Goal: Task Accomplishment & Management: Manage account settings

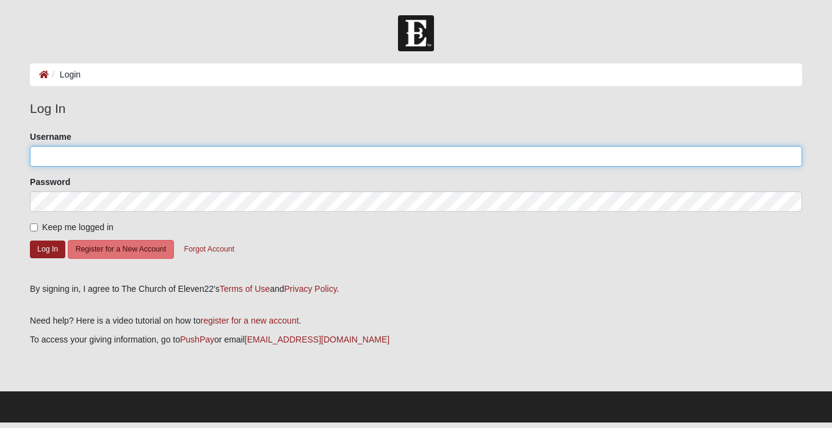
type input "[PERSON_NAME][EMAIL_ADDRESS][DOMAIN_NAME]"
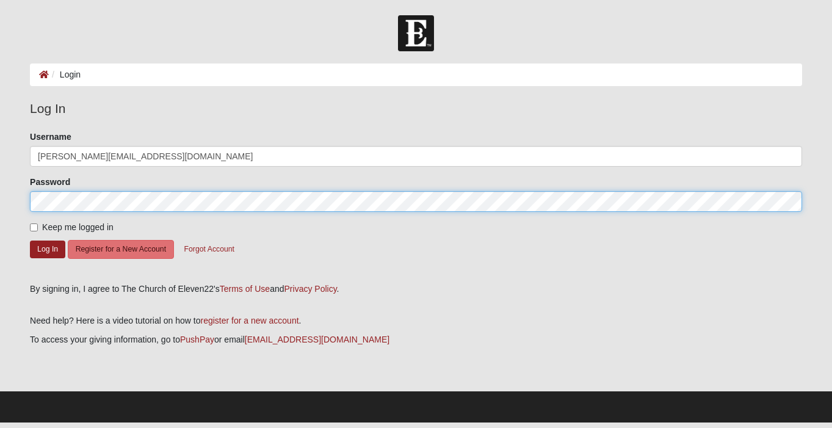
click at [48, 248] on button "Log In" at bounding box center [47, 249] width 35 height 18
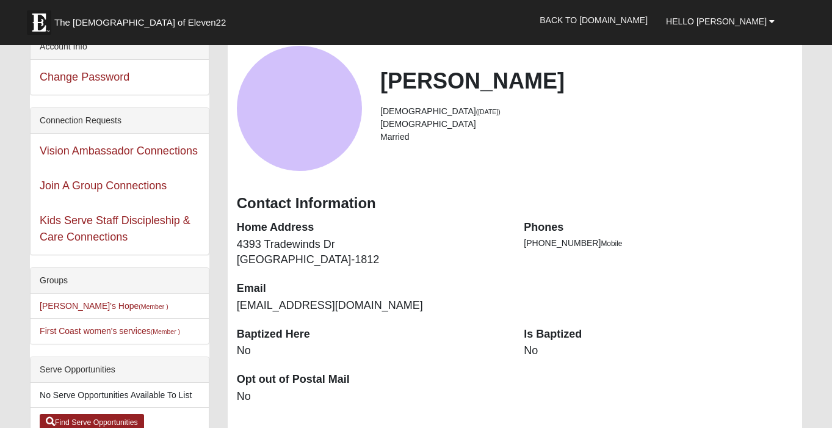
scroll to position [81, 0]
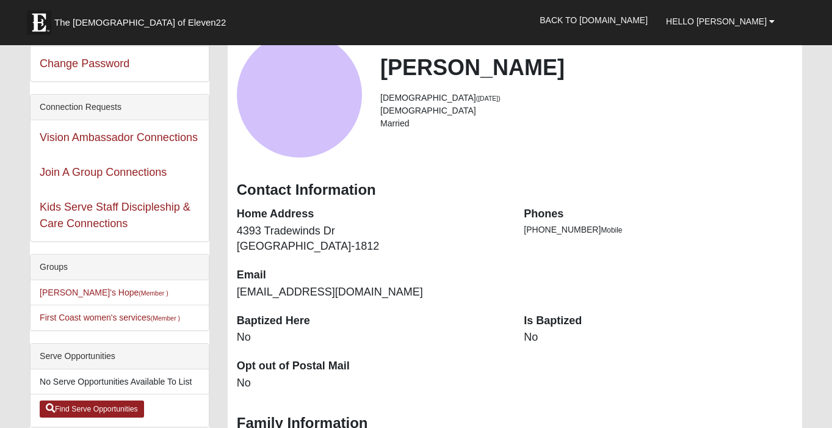
click at [539, 333] on dd "No" at bounding box center [658, 338] width 269 height 16
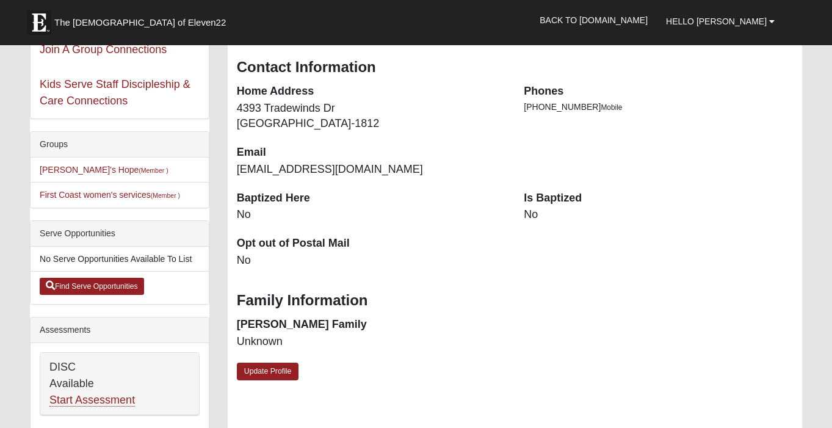
scroll to position [204, 0]
click at [286, 365] on link "Update Profile" at bounding box center [268, 371] width 62 height 18
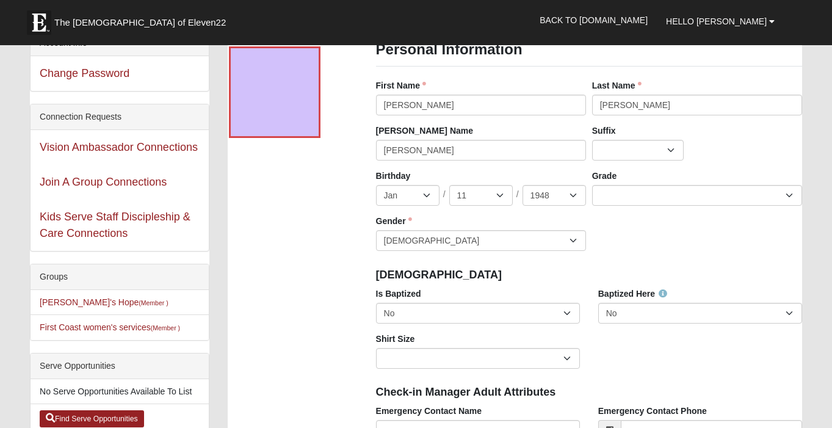
scroll to position [63, 0]
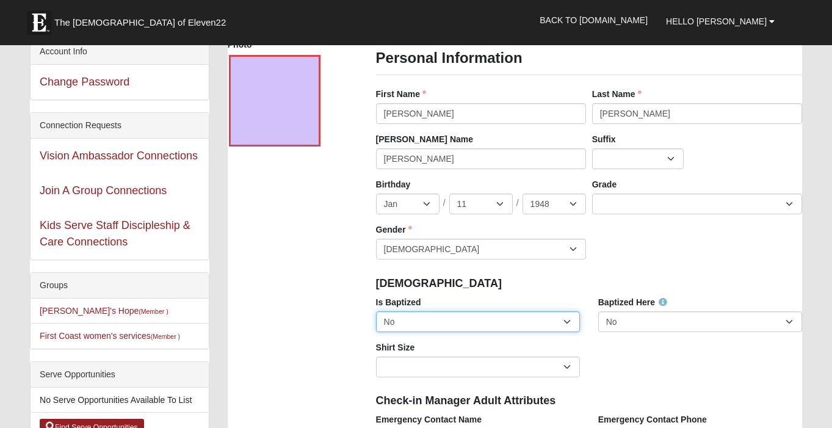
select select "True"
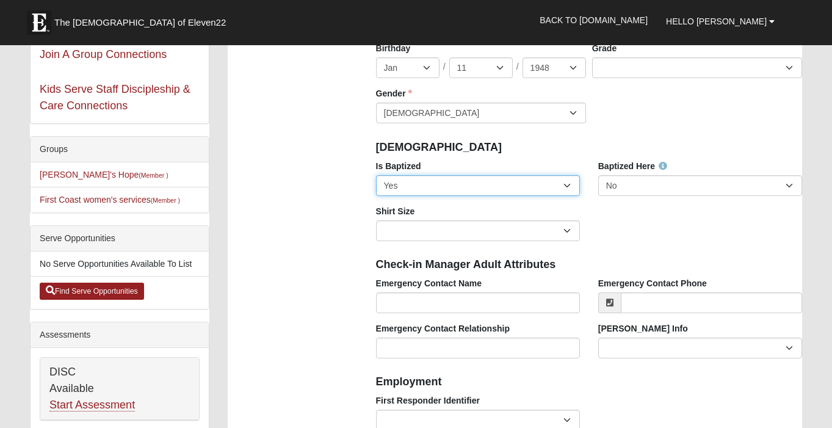
scroll to position [201, 0]
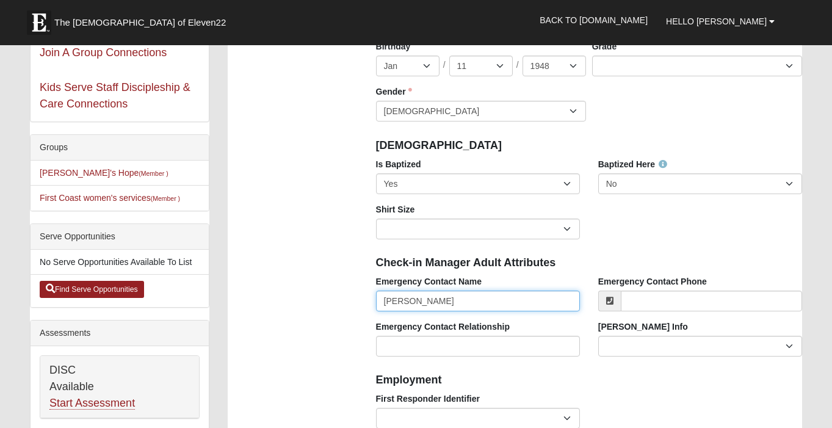
type input "George Dahlquist"
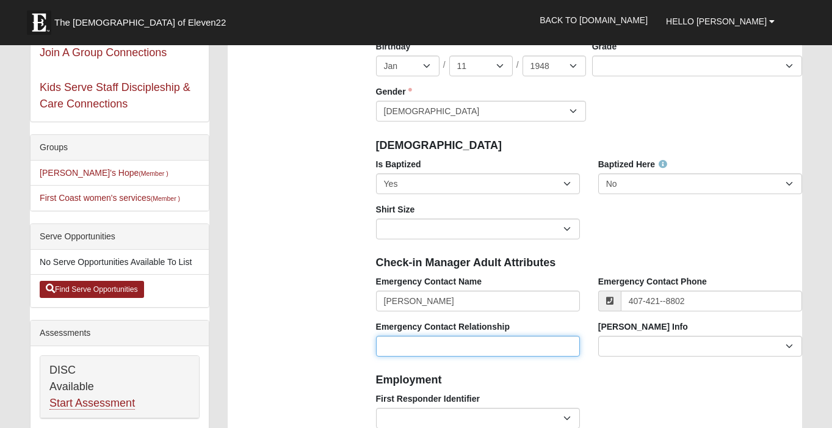
type input "(407) 421-8802"
click at [392, 338] on input "Emergency Contact Relationship" at bounding box center [478, 346] width 204 height 21
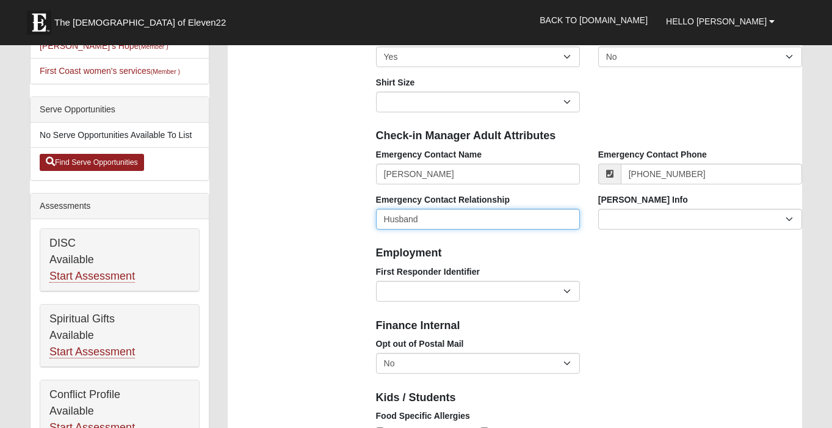
scroll to position [330, 0]
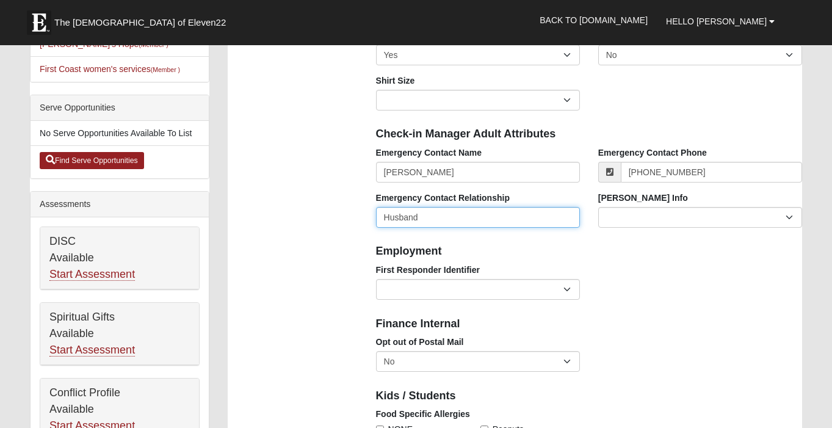
type input "Husband"
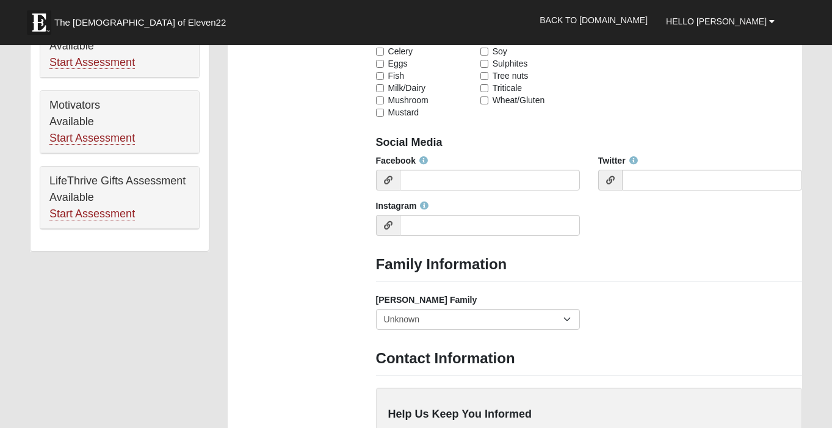
scroll to position [770, 0]
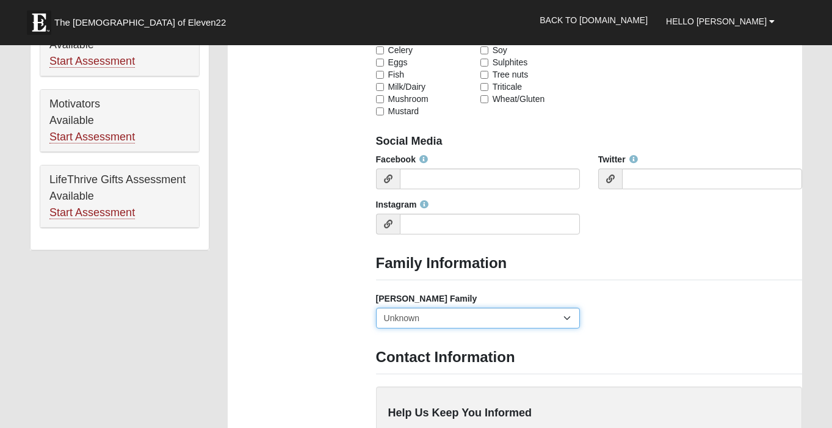
select select "2891"
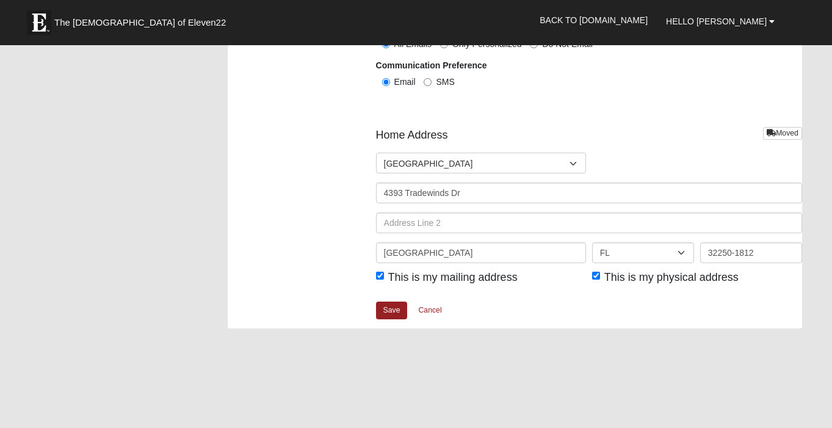
scroll to position [1404, 0]
click at [384, 305] on link "Save" at bounding box center [392, 310] width 32 height 18
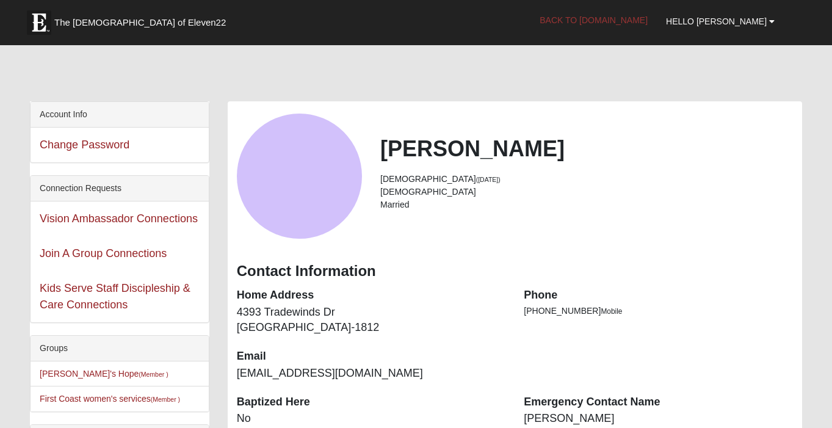
click at [599, 17] on link "Back to [DOMAIN_NAME]" at bounding box center [593, 20] width 126 height 31
click at [602, 12] on link "Back to [DOMAIN_NAME]" at bounding box center [593, 20] width 126 height 31
